Goal: Task Accomplishment & Management: Complete application form

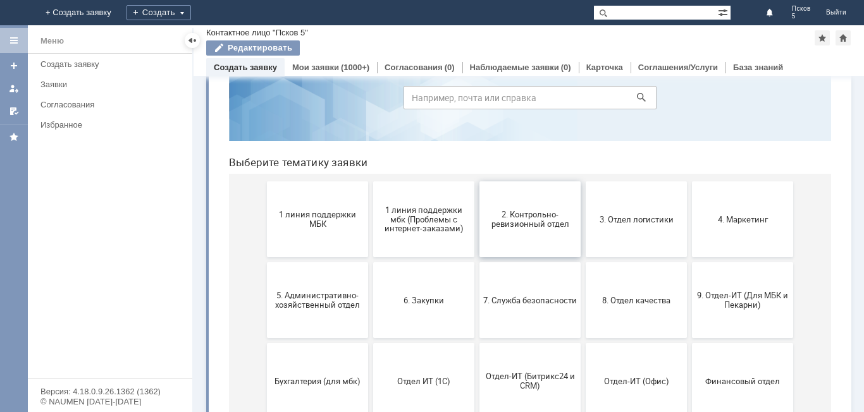
scroll to position [63, 0]
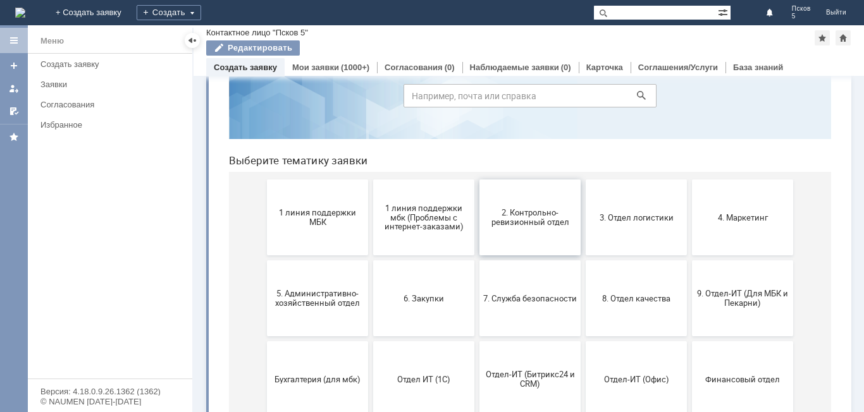
click at [555, 228] on button "2. Контрольно-ревизионный отдел" at bounding box center [529, 218] width 101 height 76
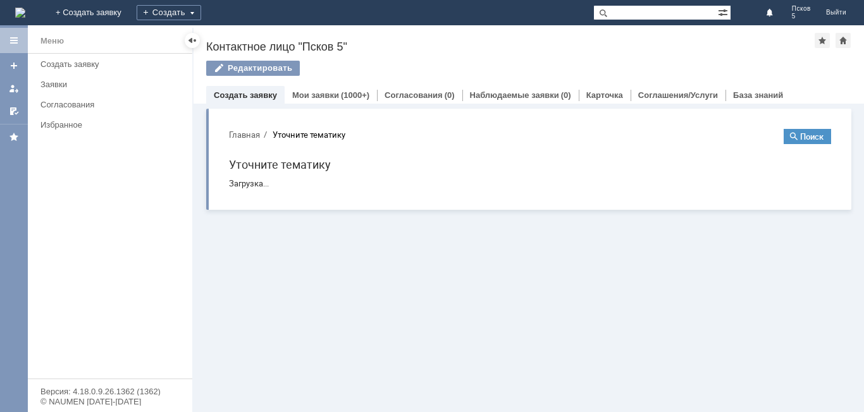
scroll to position [0, 0]
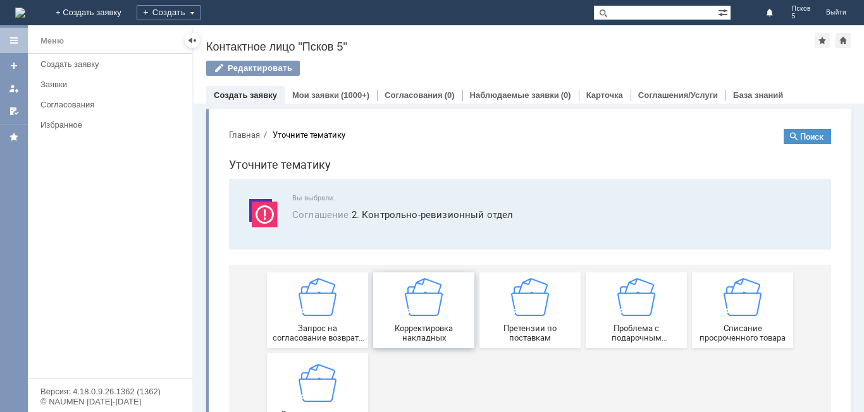
click at [435, 300] on img at bounding box center [424, 297] width 38 height 38
click at [332, 97] on link "Мои заявки" at bounding box center [315, 94] width 47 height 9
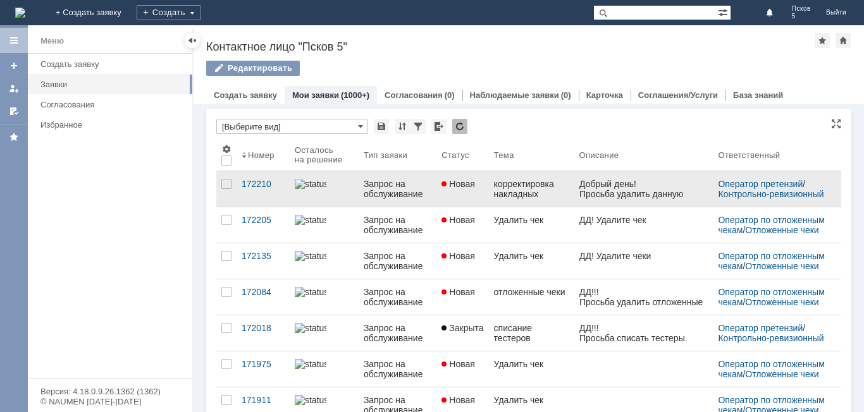
click at [598, 193] on div "Просьба удалить данную накладную." at bounding box center [643, 199] width 129 height 20
click at [520, 198] on div "корректировка накладных" at bounding box center [531, 189] width 75 height 20
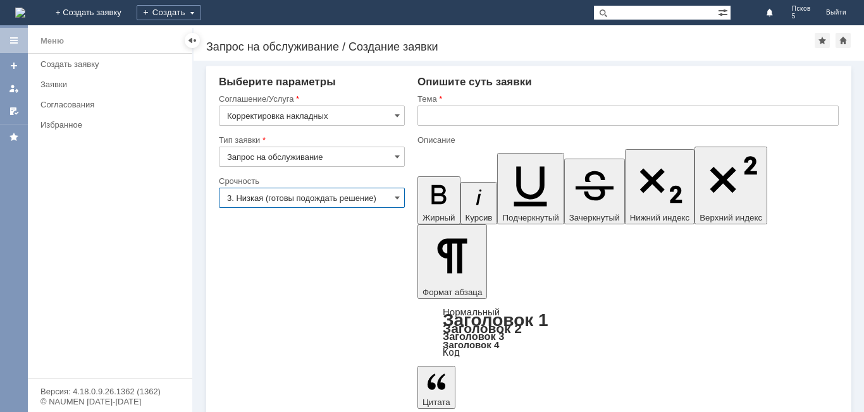
click at [393, 197] on input "3. Низкая (готовы подождать решение)" at bounding box center [312, 198] width 186 height 20
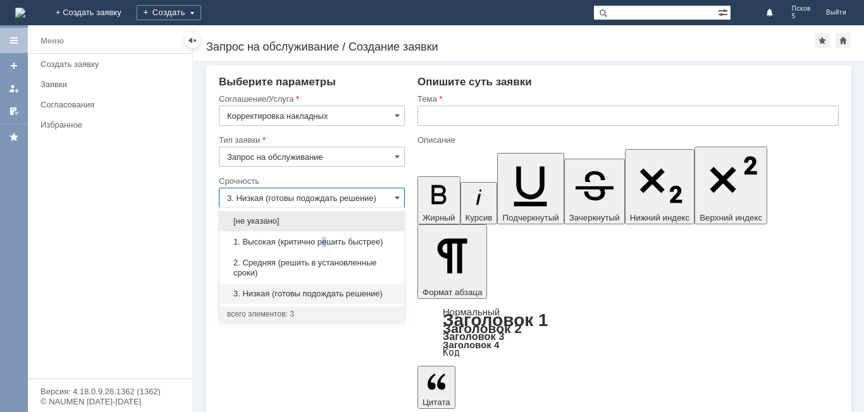
click at [326, 244] on span "1. Высокая (критично решить быстрее)" at bounding box center [311, 242] width 169 height 10
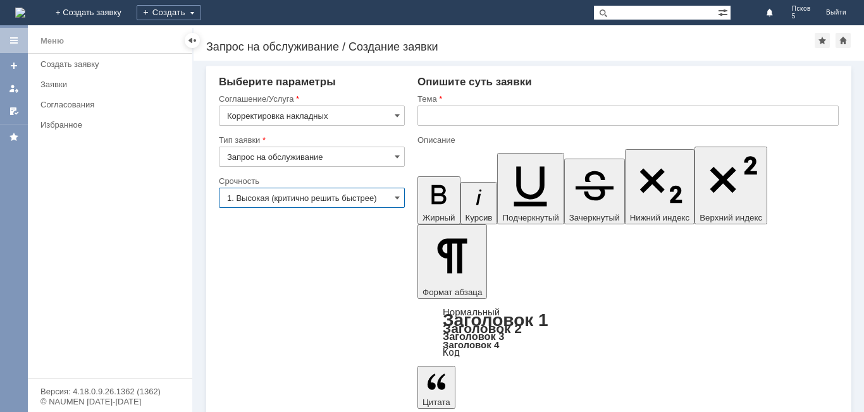
type input "1. Высокая (критично решить быстрее)"
click at [436, 111] on input "text" at bounding box center [627, 116] width 421 height 20
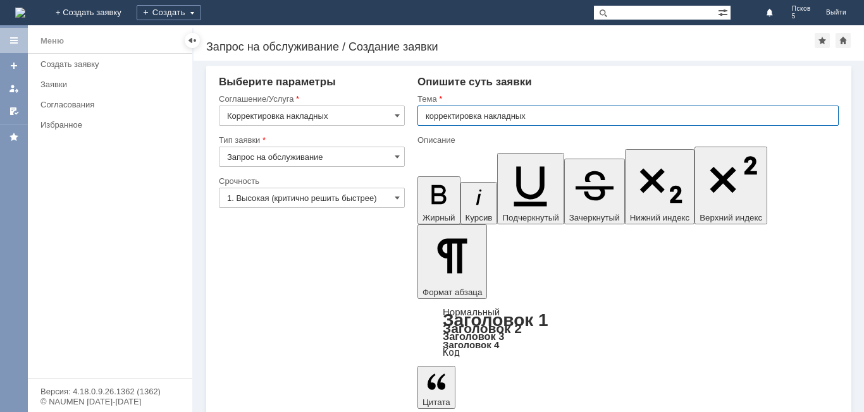
type input "корректировка накладных"
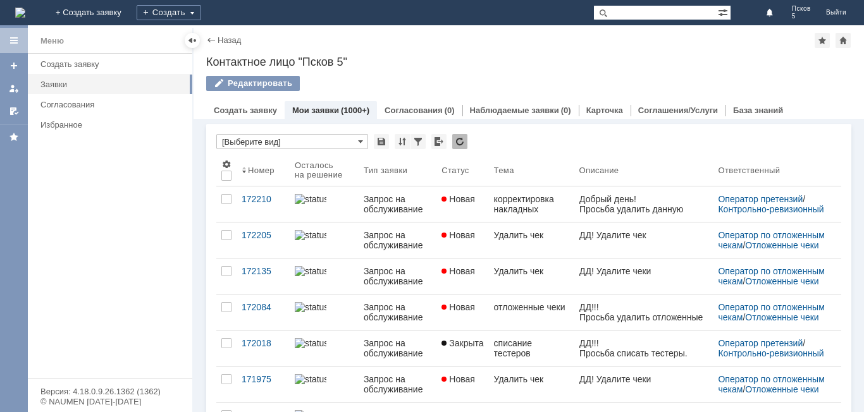
click at [510, 214] on div "корректировка накладных" at bounding box center [531, 204] width 75 height 20
